Goal: Register for event/course

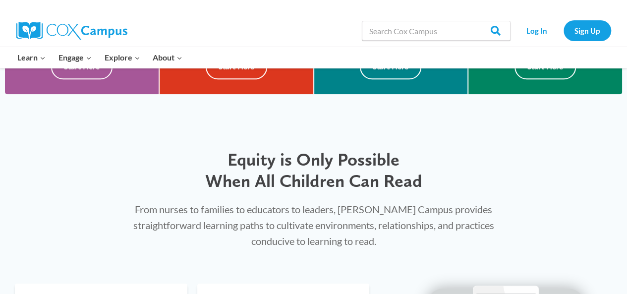
scroll to position [407, 0]
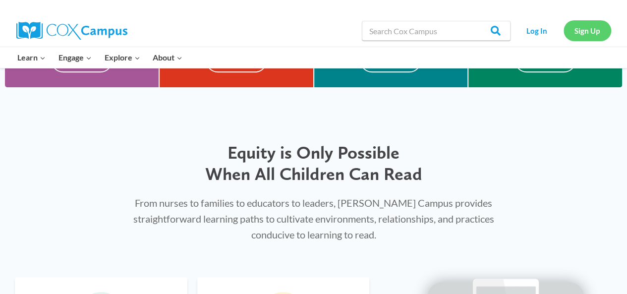
click at [585, 24] on link "Sign Up" at bounding box center [588, 30] width 48 height 20
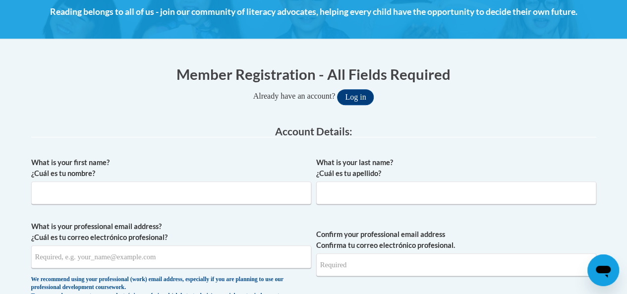
scroll to position [148, 0]
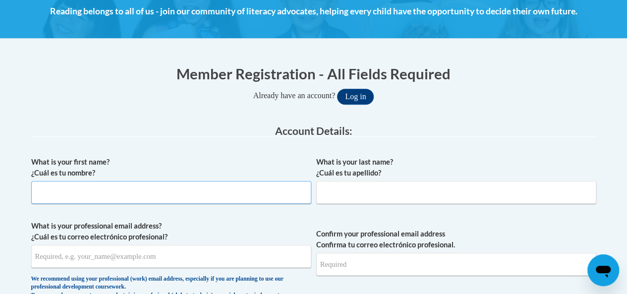
click at [220, 181] on input "What is your first name? ¿Cuál es tu nombre?" at bounding box center [171, 192] width 280 height 23
type input "Briana"
click at [352, 192] on input "What is your last name? ¿Cuál es tu apellido?" at bounding box center [456, 192] width 280 height 23
type input "Moore"
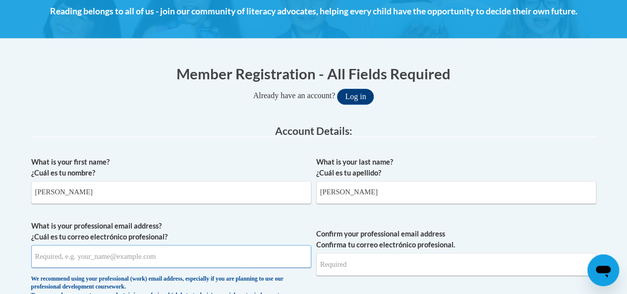
click at [265, 253] on input "What is your professional email address? ¿Cuál es tu correo electrónico profesi…" at bounding box center [171, 256] width 280 height 23
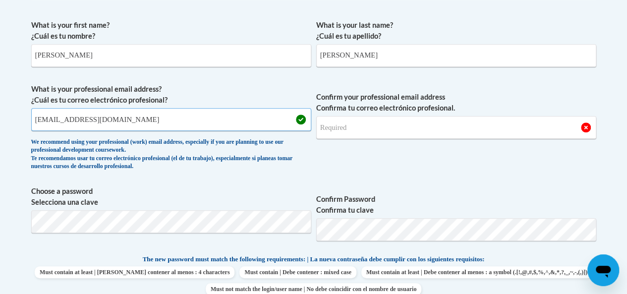
scroll to position [285, 0]
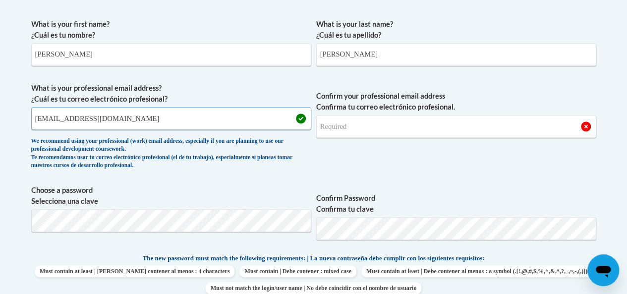
type input "30106960@brighthorizons.com"
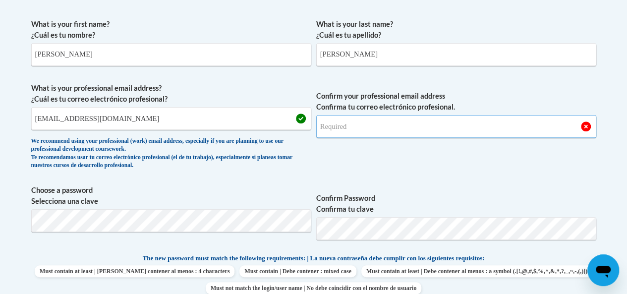
click at [346, 128] on input "Confirm your professional email address Confirma tu correo electrónico profesio…" at bounding box center [456, 126] width 280 height 23
type input "30106960@brighthorizons.com"
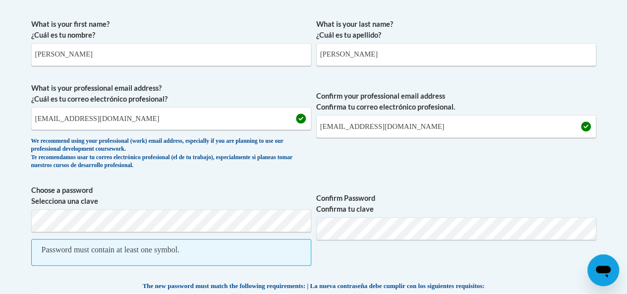
click at [262, 207] on span "Choose a password Selecciona una clave Password must contain at least one symbo…" at bounding box center [171, 230] width 280 height 91
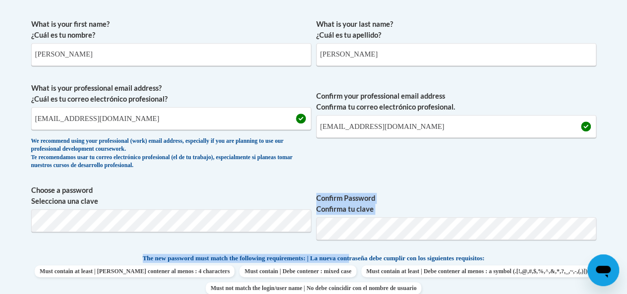
click at [355, 257] on div "What is your first name? ¿Cuál es tu nombre? Briana What is your last name? ¿Cu…" at bounding box center [313, 244] width 565 height 460
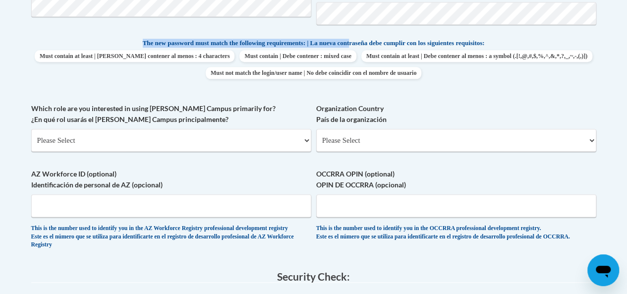
scroll to position [502, 0]
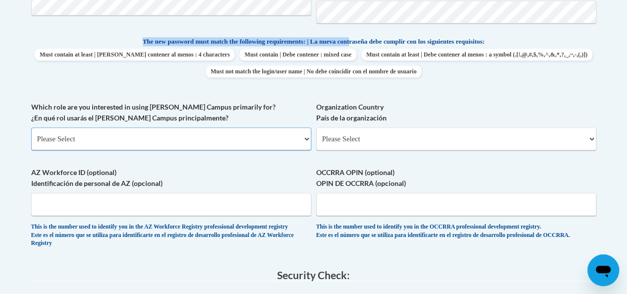
click at [136, 143] on select "Please Select College/University | Colegio/Universidad Community/Nonprofit Part…" at bounding box center [171, 138] width 280 height 23
select select "fbf2d438-af2f-41f8-98f1-81c410e29de3"
click at [31, 127] on select "Please Select College/University | Colegio/Universidad Community/Nonprofit Part…" at bounding box center [171, 138] width 280 height 23
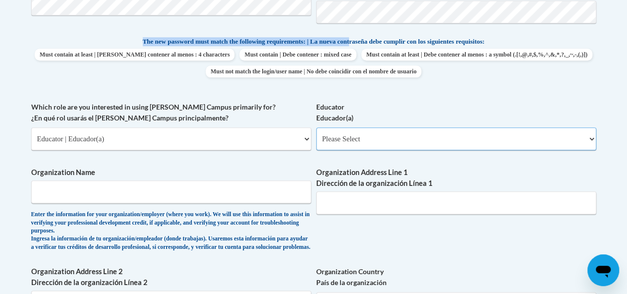
click at [341, 133] on select "Please Select Early Learning/Daycare Teacher/Family Home Care Provider | Maestr…" at bounding box center [456, 138] width 280 height 23
select select "5e2af403-4f2c-4e49-a02f-103e55d7b75b"
click at [316, 127] on select "Please Select Early Learning/Daycare Teacher/Family Home Care Provider | Maestr…" at bounding box center [456, 138] width 280 height 23
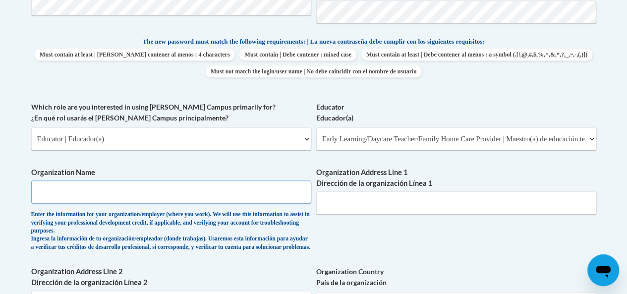
click at [221, 199] on input "Organization Name" at bounding box center [171, 191] width 280 height 23
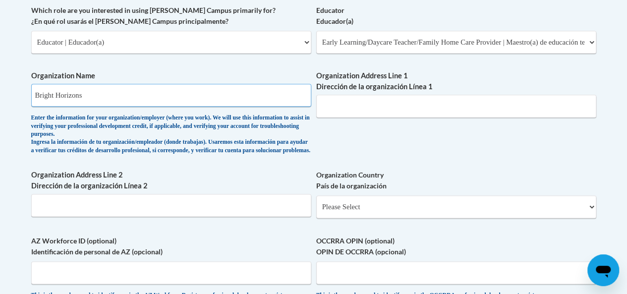
scroll to position [599, 0]
click at [201, 91] on input "Bright Horizons" at bounding box center [171, 94] width 280 height 23
paste input "The Children Center at Yum! (Bright Horizons)"
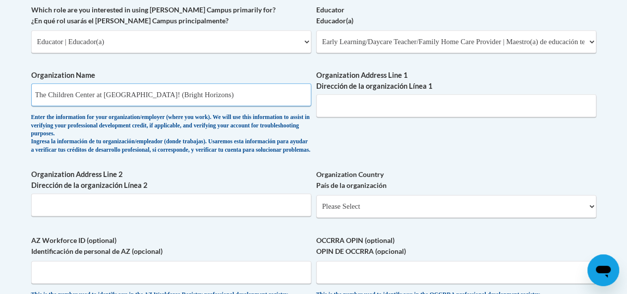
type input "The Children Center at Yum! (Bright Horizons)"
click at [333, 107] on input "Organization Address Line 1 Dirección de la organización Línea 1" at bounding box center [456, 105] width 280 height 23
click at [348, 109] on input "1900 coloneal Lane" at bounding box center [456, 105] width 280 height 23
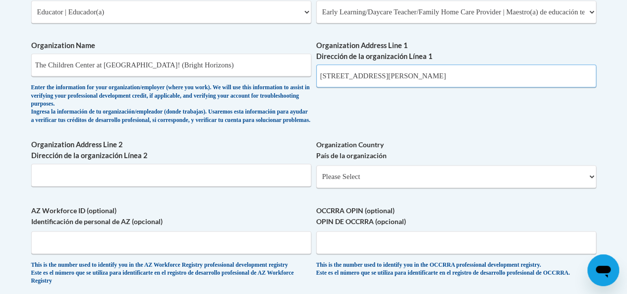
scroll to position [631, 0]
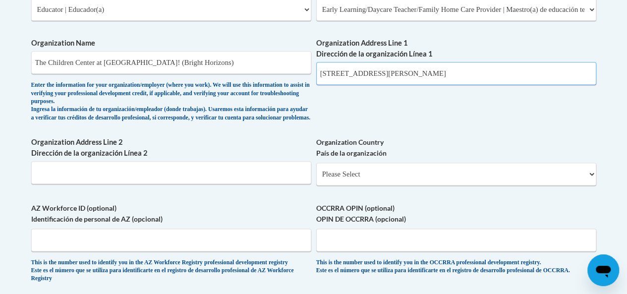
type input "1900 colonel Lane"
click at [340, 183] on select "Please Select United States | Estados Unidos Outside of the United States | Fue…" at bounding box center [456, 174] width 280 height 23
select select "ad49bcad-a171-4b2e-b99c-48b446064914"
click at [316, 170] on select "Please Select United States | Estados Unidos Outside of the United States | Fue…" at bounding box center [456, 174] width 280 height 23
select select
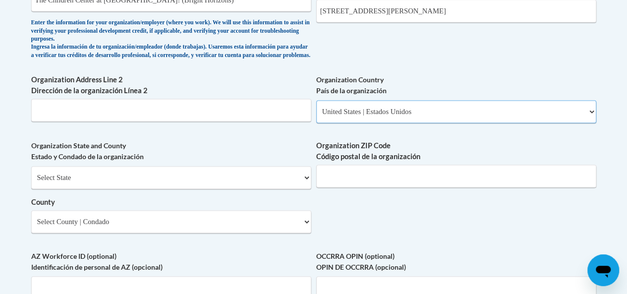
scroll to position [697, 0]
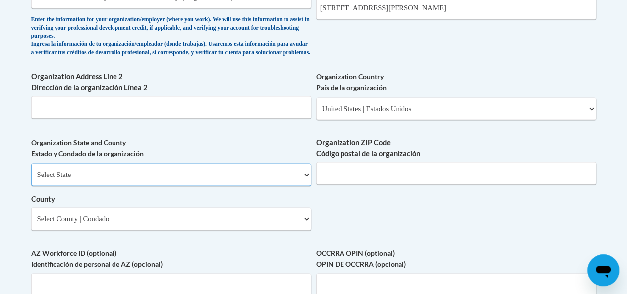
click at [260, 176] on select "Select State Alabama Alaska Arizona Arkansas California Colorado Connecticut De…" at bounding box center [171, 174] width 280 height 23
select select "Kentucky"
click at [31, 170] on select "Select State Alabama Alaska Arizona Arkansas California Colorado Connecticut De…" at bounding box center [171, 174] width 280 height 23
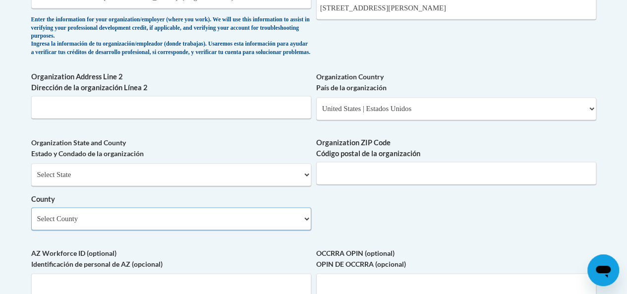
click at [219, 225] on select "Select County Adair Allen Anderson Ballard Barren Bath Bell Boone Bourbon Boyd …" at bounding box center [171, 218] width 280 height 23
click at [198, 256] on label "AZ Workforce ID (optional) Identificación de personal de AZ (opcional)" at bounding box center [171, 258] width 280 height 22
click at [198, 273] on input "AZ Workforce ID (optional) Identificación de personal de AZ (opcional)" at bounding box center [171, 284] width 280 height 23
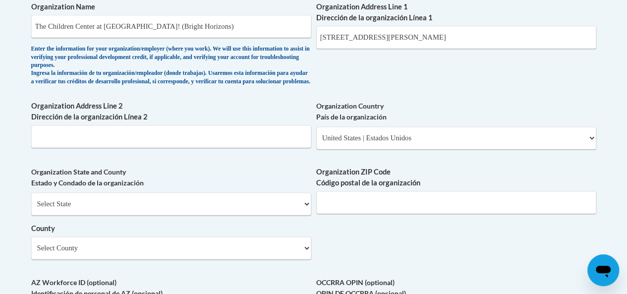
scroll to position [669, 0]
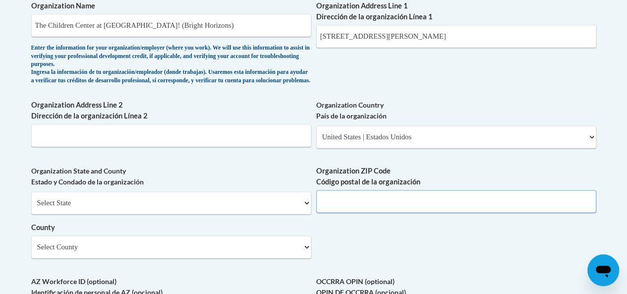
click at [359, 213] on input "Organization ZIP Code Código postal de la organización" at bounding box center [456, 201] width 280 height 23
type input "40213"
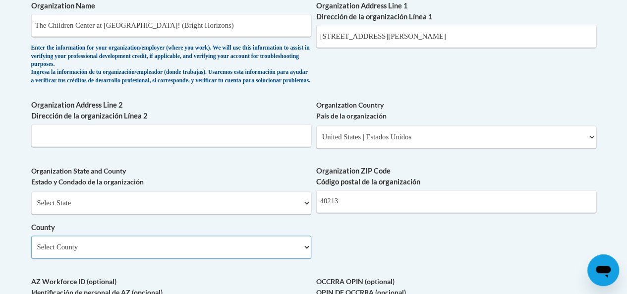
click at [240, 258] on select "Select County Adair Allen Anderson Ballard Barren Bath Bell Boone Bourbon Boyd …" at bounding box center [171, 246] width 280 height 23
click at [151, 256] on select "Select County Adair Allen Anderson Ballard Barren Bath Bell Boone Bourbon Boyd …" at bounding box center [171, 246] width 280 height 23
select select "Jefferson"
click at [31, 243] on select "Select County Adair Allen Anderson Ballard Barren Bath Bell Boone Bourbon Boyd …" at bounding box center [171, 246] width 280 height 23
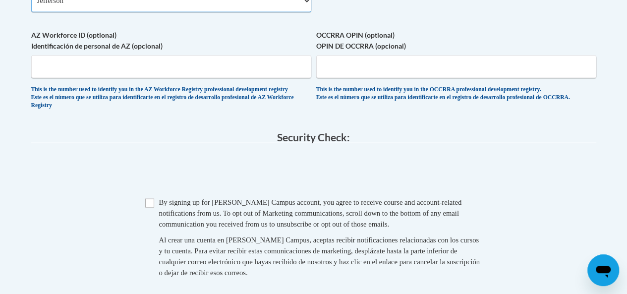
scroll to position [915, 0]
click at [146, 207] on input "Checkbox" at bounding box center [149, 202] width 9 height 9
checkbox input "true"
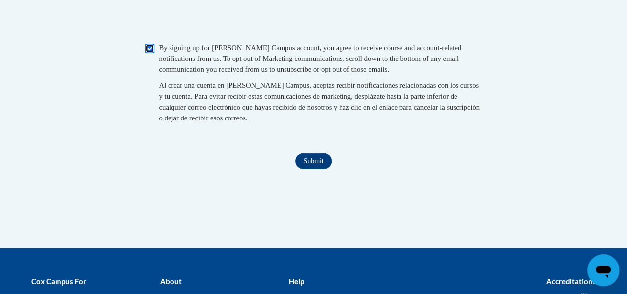
scroll to position [1082, 0]
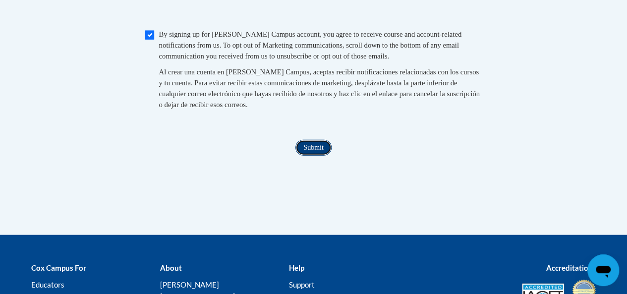
click at [303, 156] on input "Submit" at bounding box center [313, 148] width 36 height 16
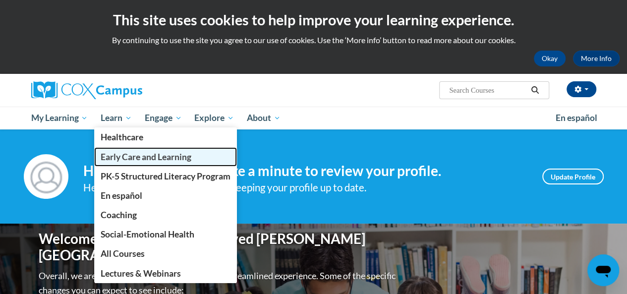
click at [137, 158] on span "Early Care and Learning" at bounding box center [146, 157] width 91 height 10
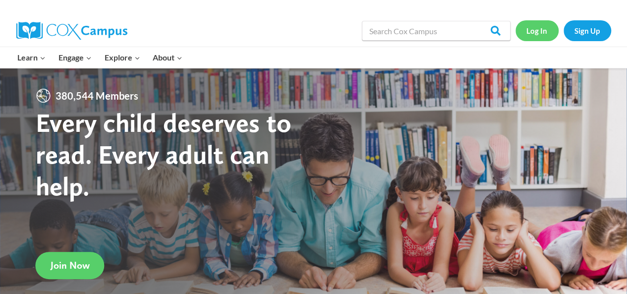
click at [544, 30] on link "Log In" at bounding box center [536, 30] width 43 height 20
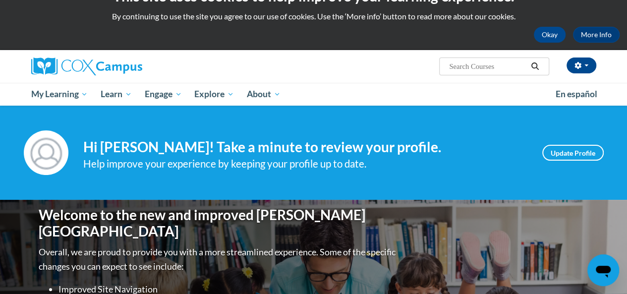
scroll to position [22, 0]
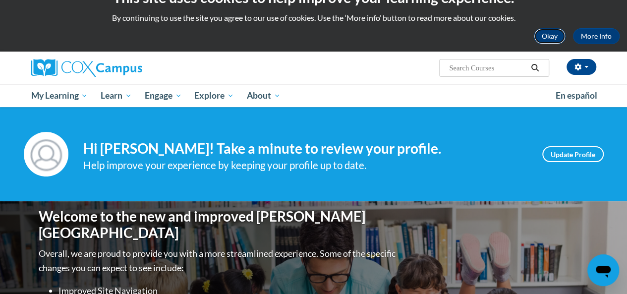
click at [561, 33] on button "Okay" at bounding box center [550, 36] width 32 height 16
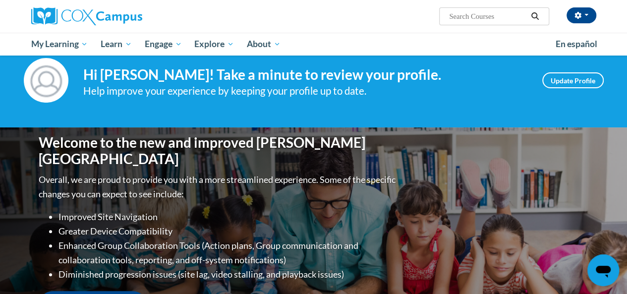
scroll to position [0, 0]
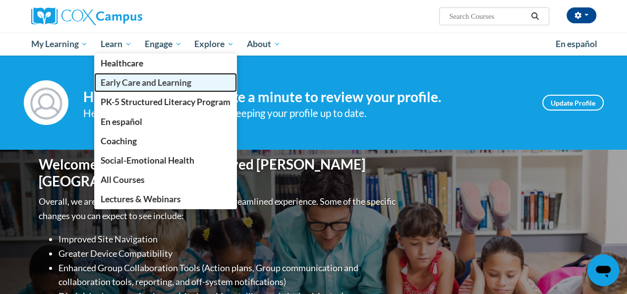
click at [154, 81] on span "Early Care and Learning" at bounding box center [146, 82] width 91 height 10
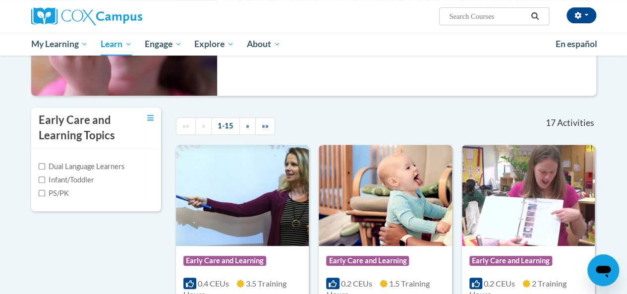
scroll to position [166, 0]
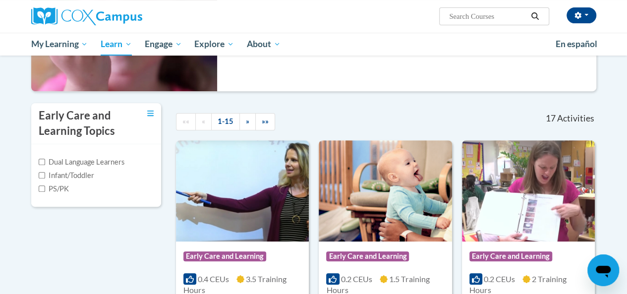
click at [81, 178] on label "Infant/Toddler" at bounding box center [67, 175] width 56 height 11
click at [45, 178] on input "Infant/Toddler" at bounding box center [42, 175] width 6 height 6
checkbox input "true"
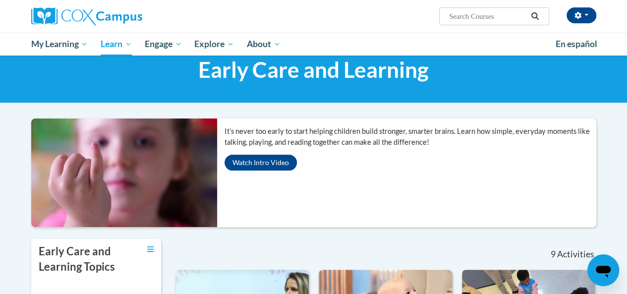
scroll to position [29, 0]
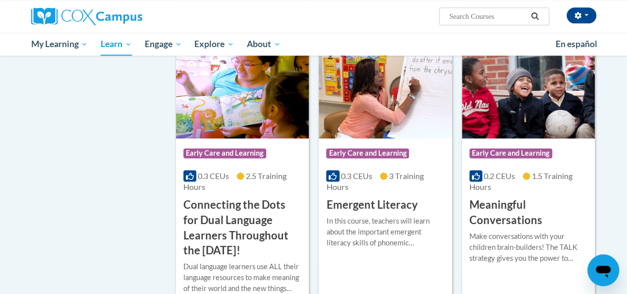
scroll to position [579, 0]
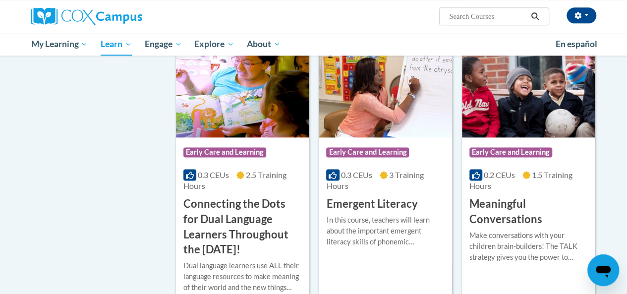
click at [489, 222] on h3 "Meaningful Conversations" at bounding box center [528, 211] width 118 height 31
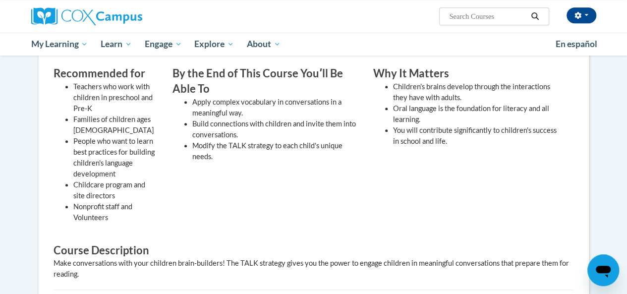
scroll to position [281, 0]
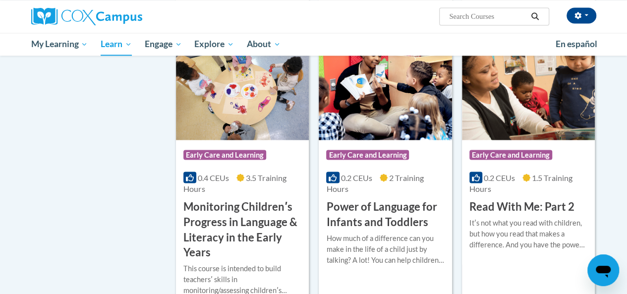
scroll to position [879, 0]
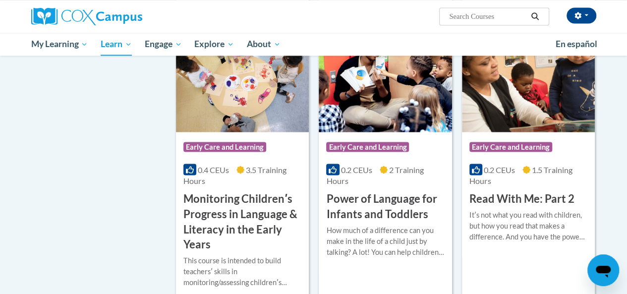
click at [393, 206] on h3 "Power of Language for Infants and Toddlers" at bounding box center [385, 206] width 118 height 31
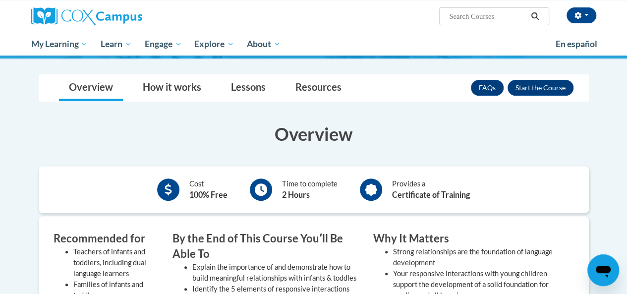
scroll to position [150, 0]
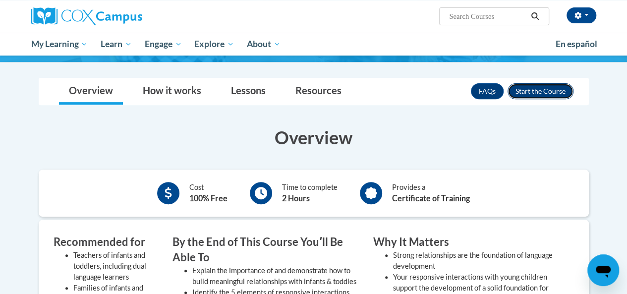
click at [513, 89] on button "Enroll" at bounding box center [541, 91] width 66 height 16
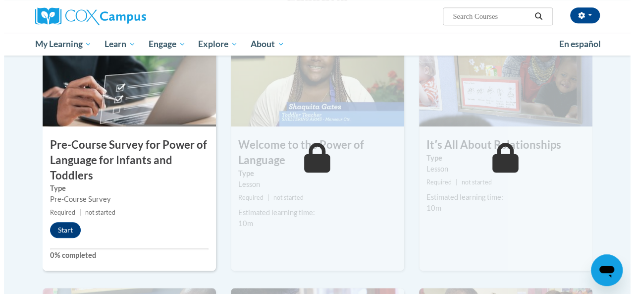
scroll to position [256, 0]
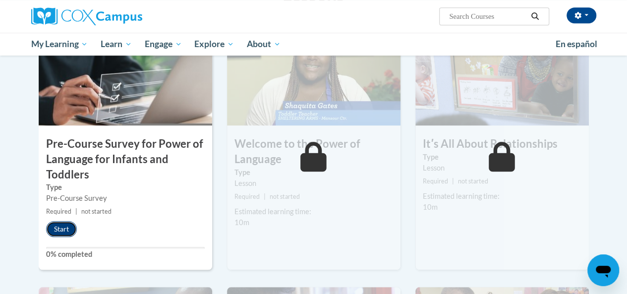
click at [60, 225] on button "Start" at bounding box center [61, 229] width 31 height 16
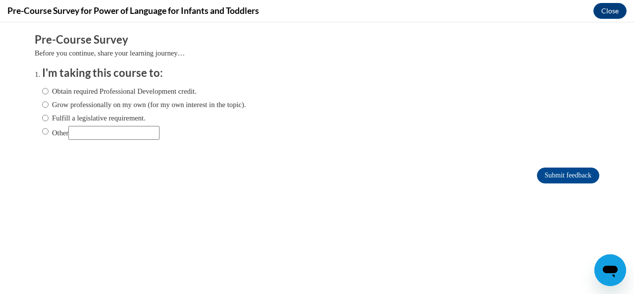
scroll to position [0, 0]
click at [95, 93] on label "Obtain required Professional Development credit." at bounding box center [119, 91] width 155 height 11
click at [49, 93] on input "Obtain required Professional Development credit." at bounding box center [45, 91] width 6 height 11
radio input "true"
click at [540, 186] on form "Pre-Course Survey Before you continue, share your learning journey… I'm taking …" at bounding box center [317, 113] width 565 height 162
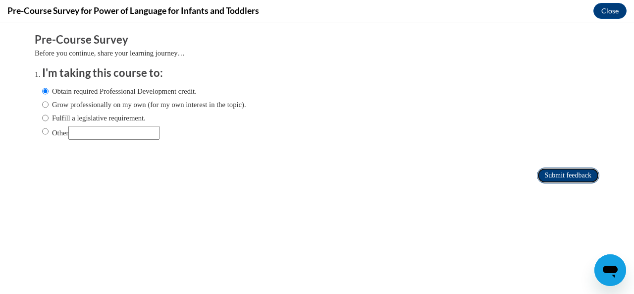
click at [537, 174] on input "Submit feedback" at bounding box center [568, 176] width 62 height 16
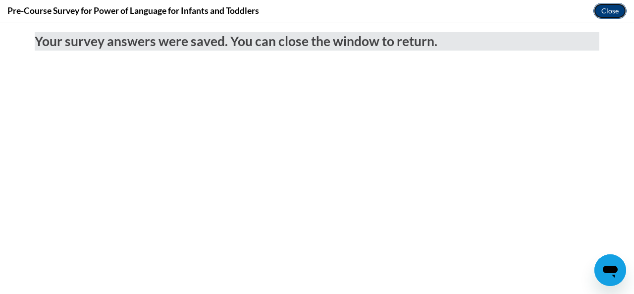
click at [609, 11] on button "Close" at bounding box center [610, 11] width 33 height 16
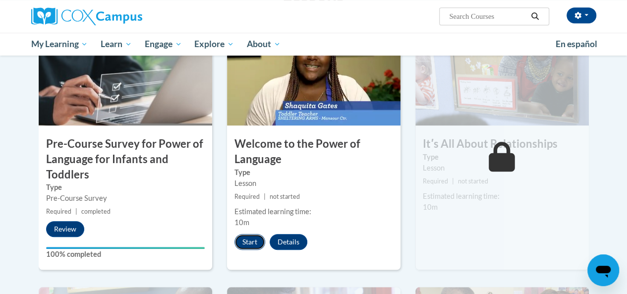
click at [252, 240] on button "Start" at bounding box center [249, 242] width 31 height 16
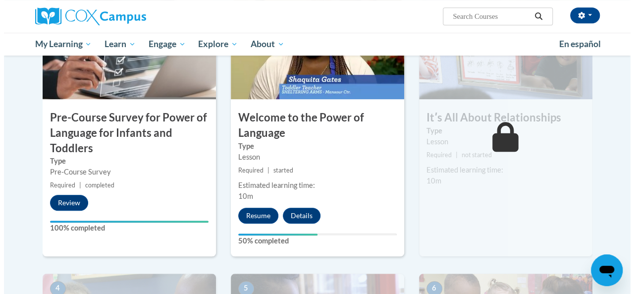
scroll to position [282, 0]
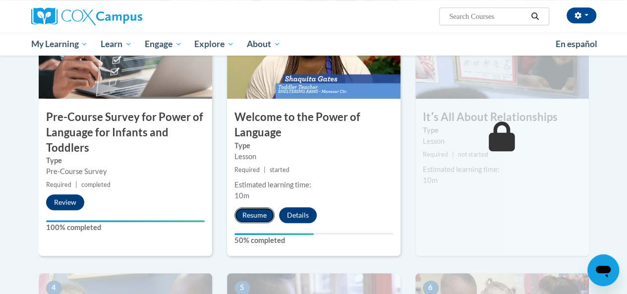
click at [254, 210] on button "Resume" at bounding box center [254, 215] width 40 height 16
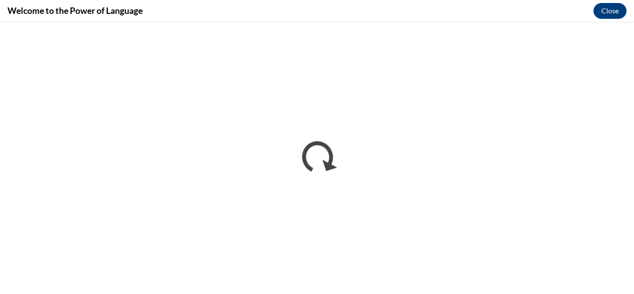
scroll to position [0, 0]
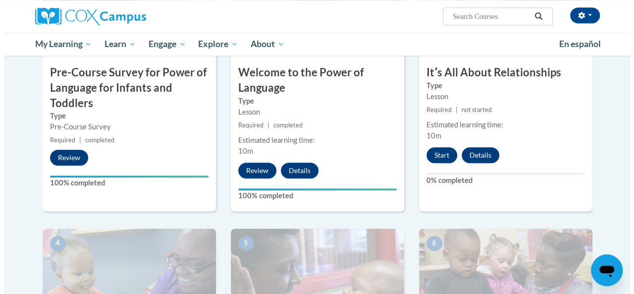
scroll to position [326, 0]
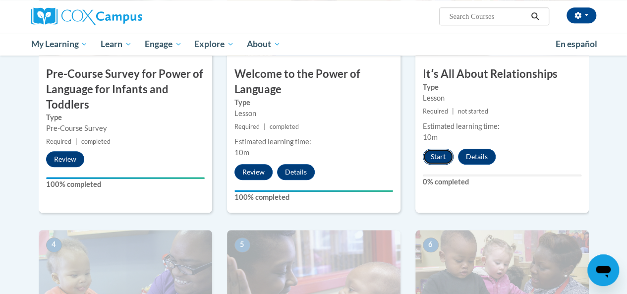
click at [442, 157] on button "Start" at bounding box center [438, 157] width 31 height 16
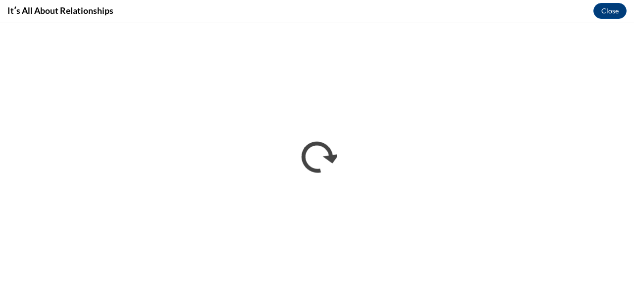
scroll to position [0, 0]
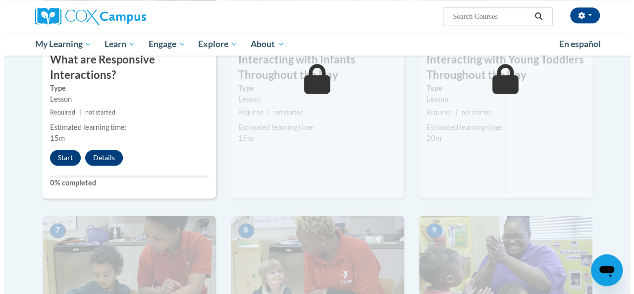
scroll to position [613, 0]
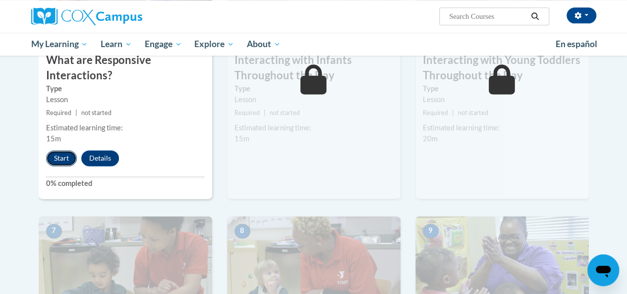
click at [61, 152] on button "Start" at bounding box center [61, 158] width 31 height 16
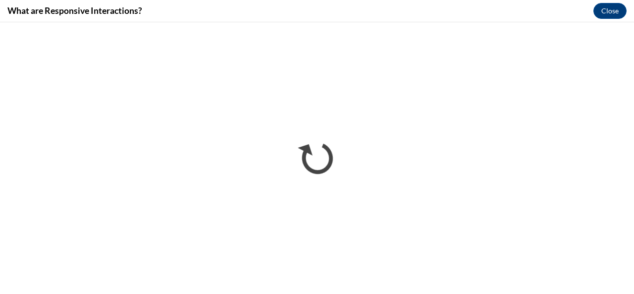
scroll to position [0, 0]
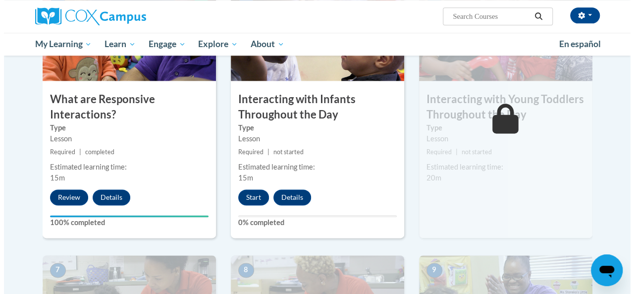
scroll to position [574, 0]
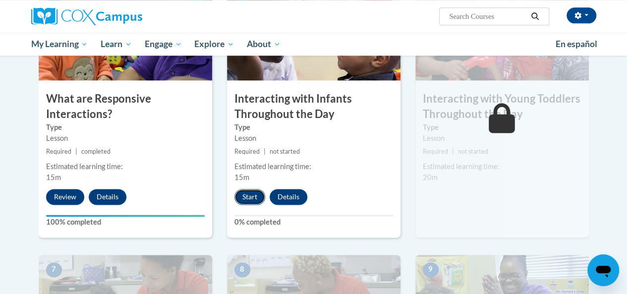
click at [250, 199] on button "Start" at bounding box center [249, 197] width 31 height 16
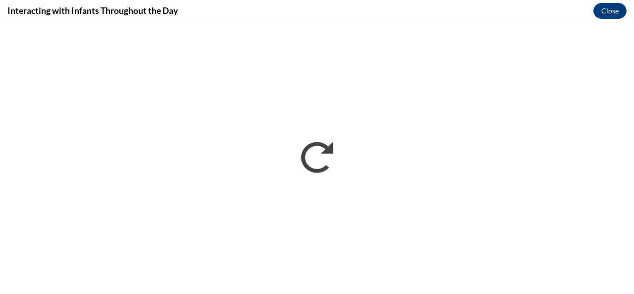
scroll to position [0, 0]
